Goal: Navigation & Orientation: Find specific page/section

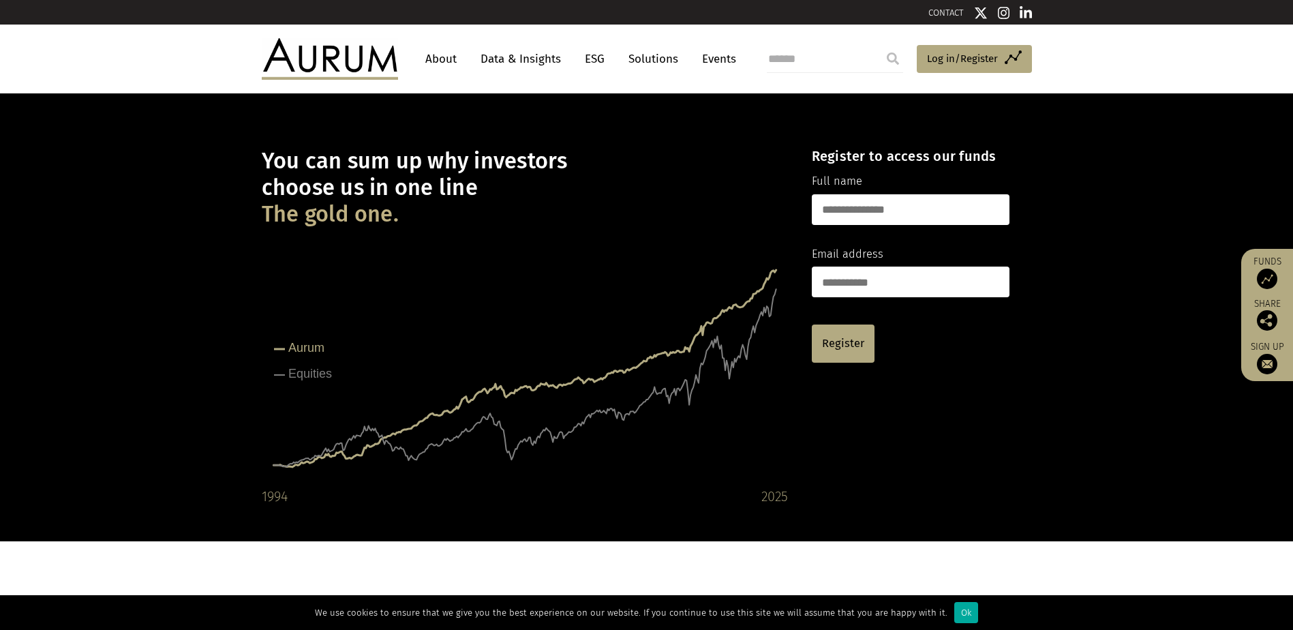
click at [440, 61] on link "About" at bounding box center [441, 58] width 45 height 25
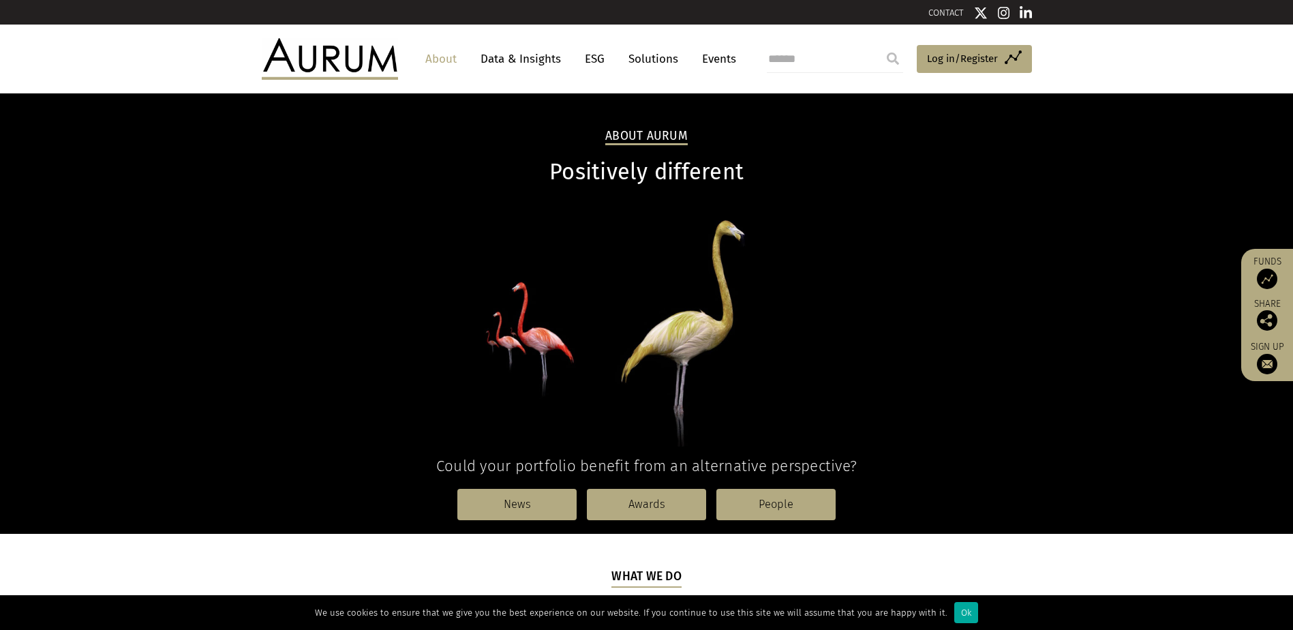
click at [506, 59] on link "Data & Insights" at bounding box center [521, 58] width 94 height 25
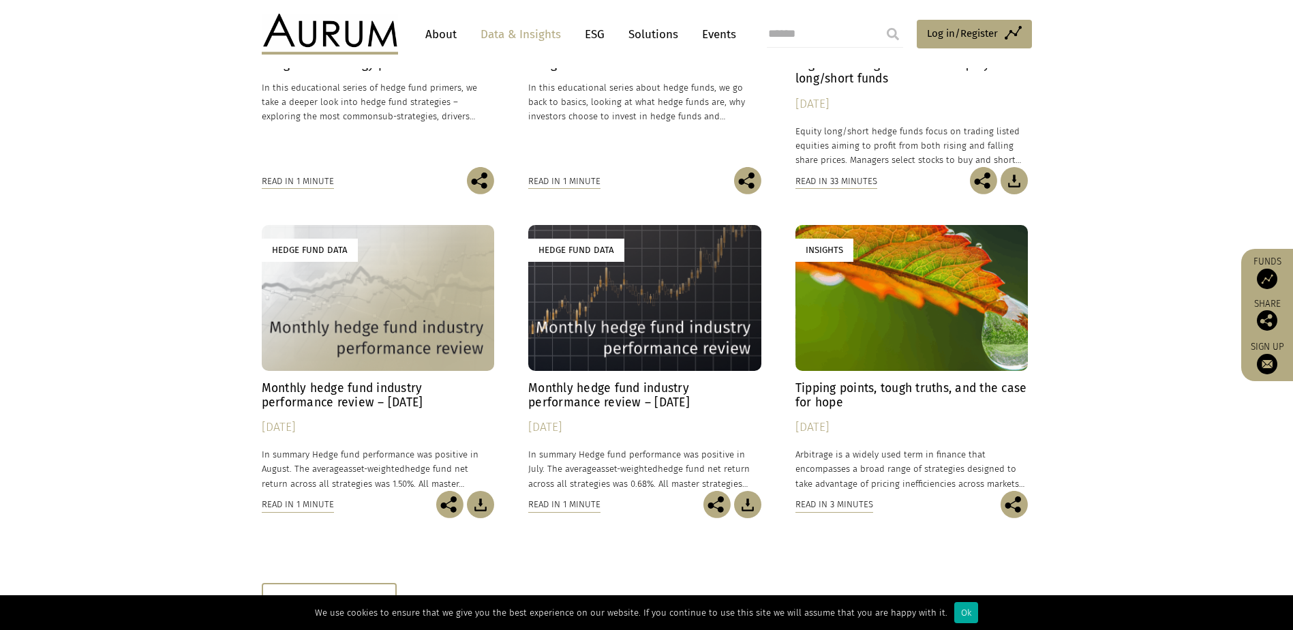
scroll to position [810, 0]
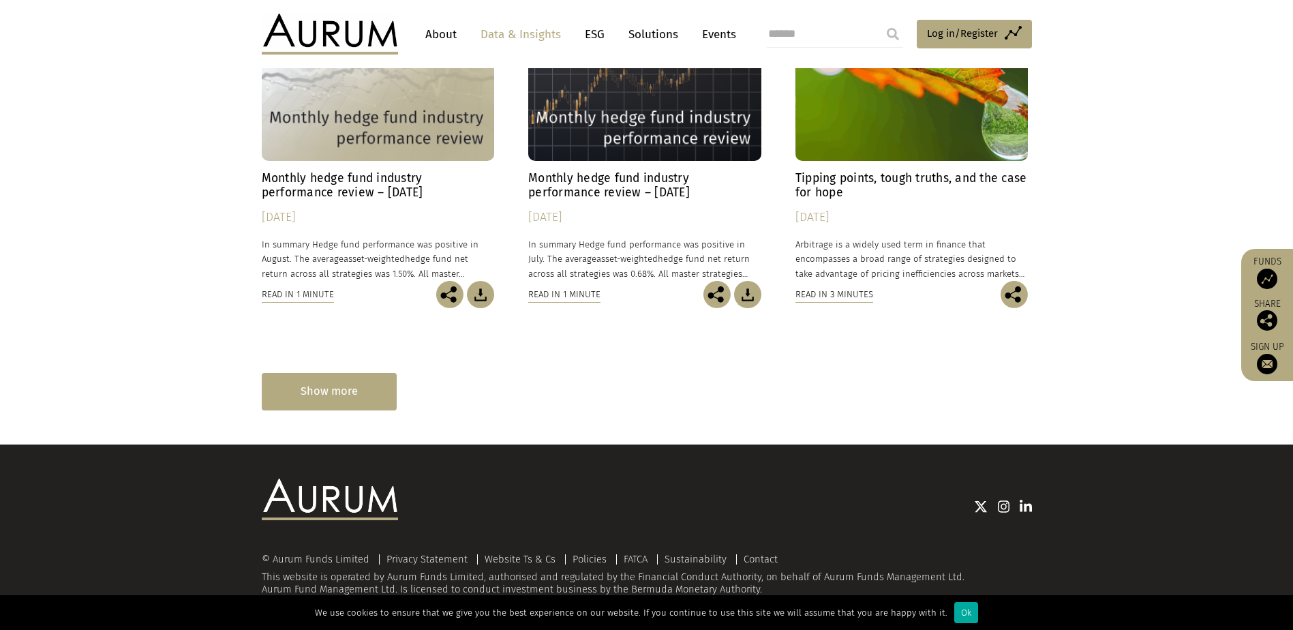
click at [324, 382] on div "Show more" at bounding box center [329, 391] width 135 height 37
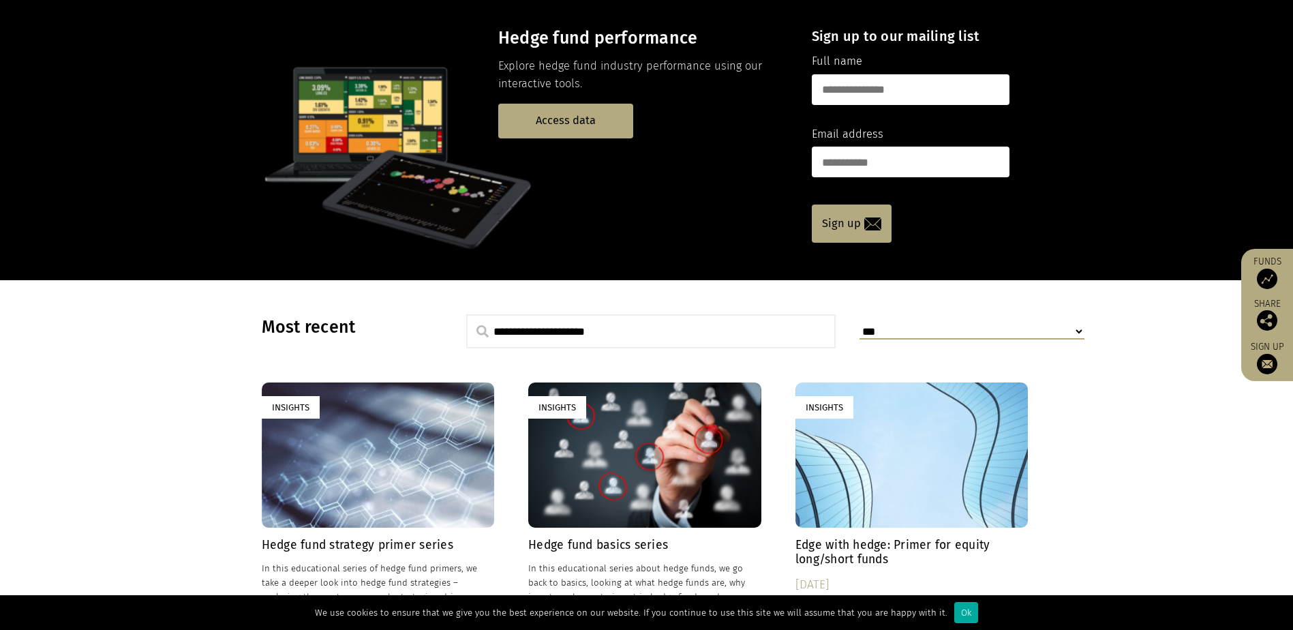
scroll to position [0, 0]
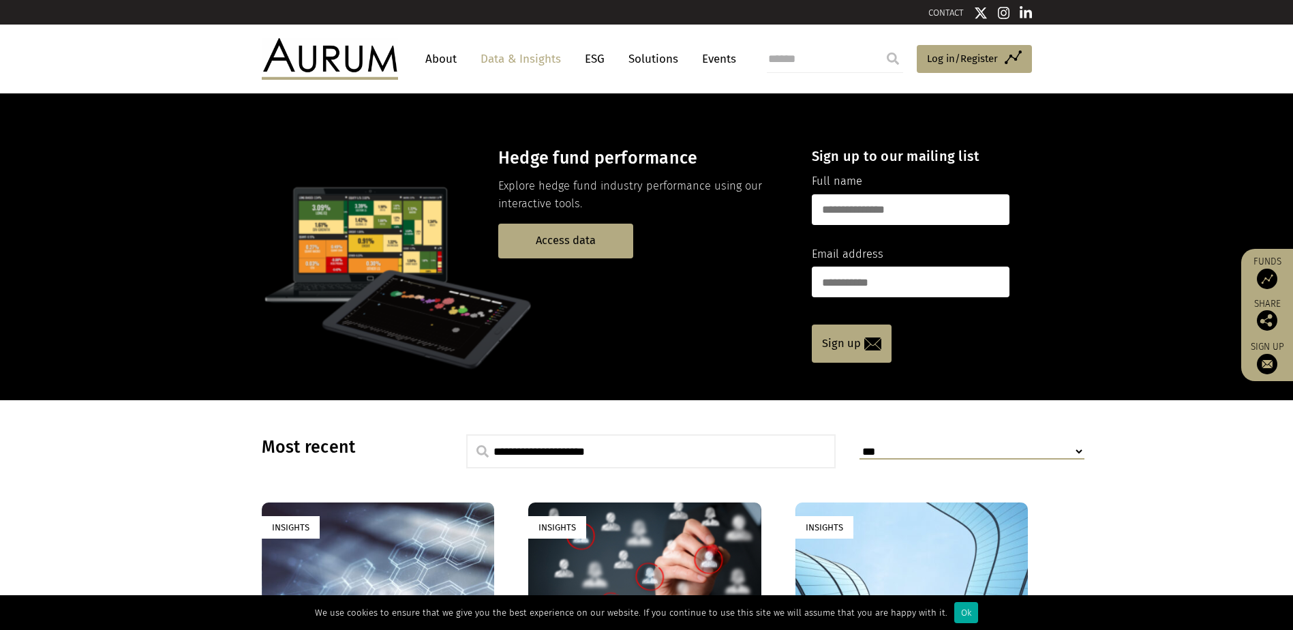
click at [657, 67] on link "Solutions" at bounding box center [653, 58] width 63 height 25
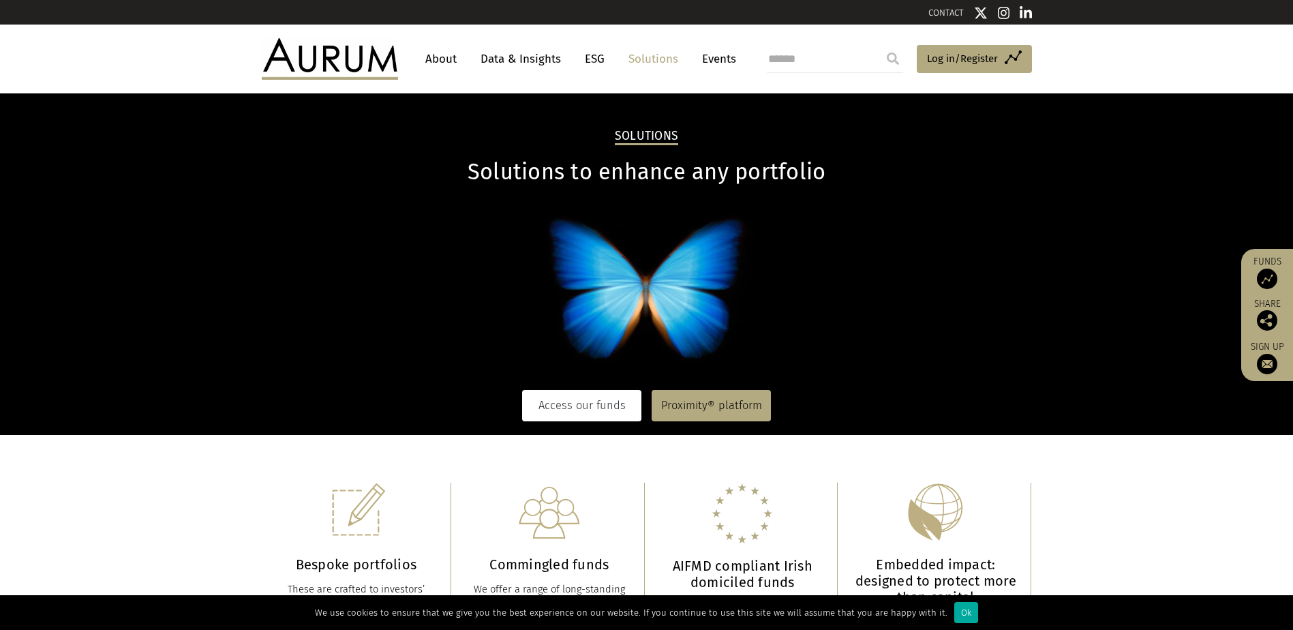
click at [577, 404] on link "Access our funds" at bounding box center [581, 405] width 119 height 31
